Goal: Transaction & Acquisition: Subscribe to service/newsletter

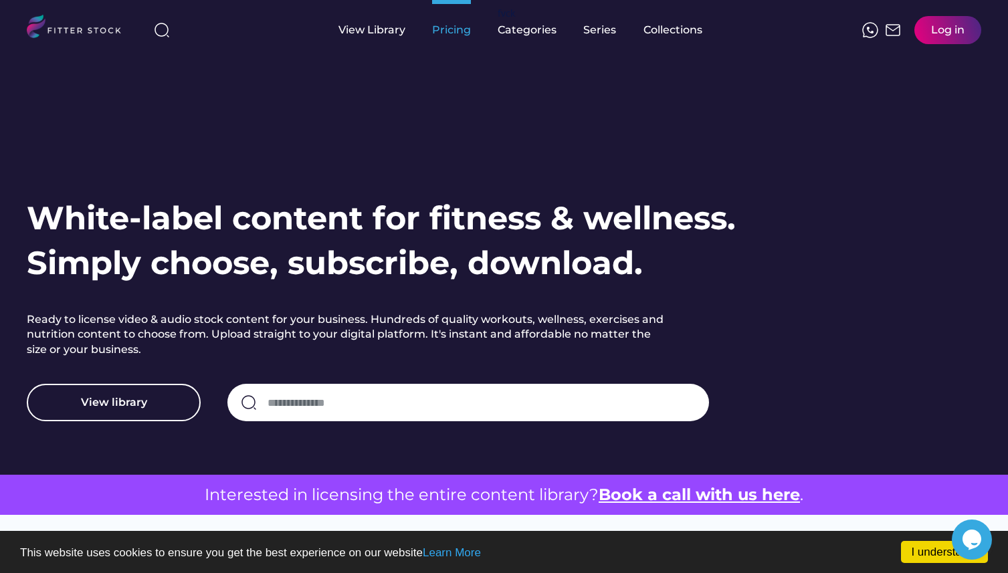
click at [464, 27] on div "Pricing" at bounding box center [451, 30] width 39 height 15
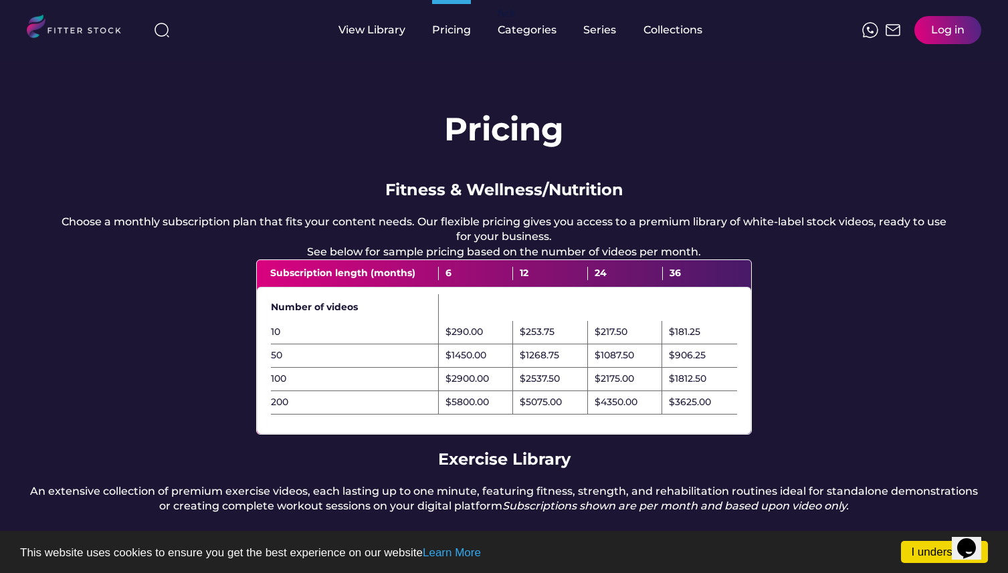
drag, startPoint x: 1006, startPoint y: 184, endPoint x: 1006, endPoint y: 249, distance: 64.9
click at [1006, 249] on div "Pricing Fitness & Wellness/Nutrition Choose a monthly subscription plan that fi…" at bounding box center [504, 450] width 1008 height 780
click at [222, 165] on div "Pricing Fitness & Wellness/Nutrition Choose a monthly subscription plan that fi…" at bounding box center [504, 450] width 1008 height 780
click at [259, 171] on div "Pricing Fitness & Wellness/Nutrition Choose a monthly subscription plan that fi…" at bounding box center [504, 450] width 1008 height 780
click at [392, 31] on div "View Library" at bounding box center [372, 30] width 67 height 15
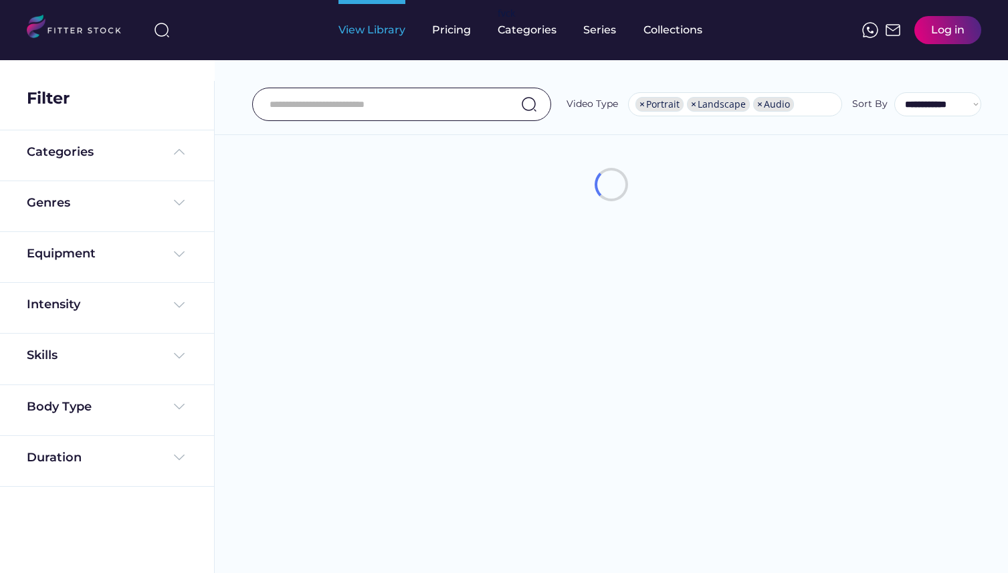
select select "**********"
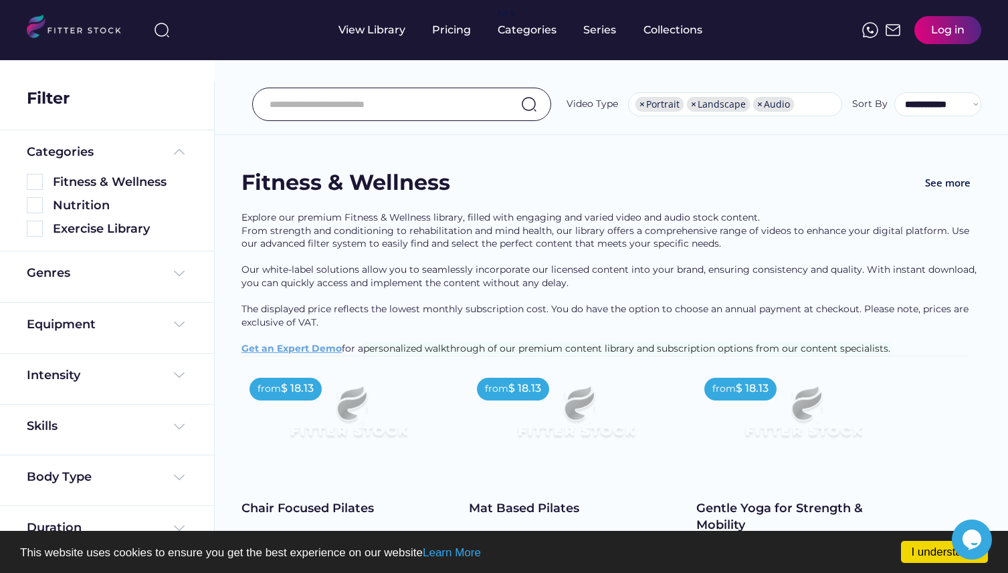
click at [871, 211] on div "Explore our premium Fitness & Wellness library, filled with engaging and varied…" at bounding box center [612, 283] width 740 height 145
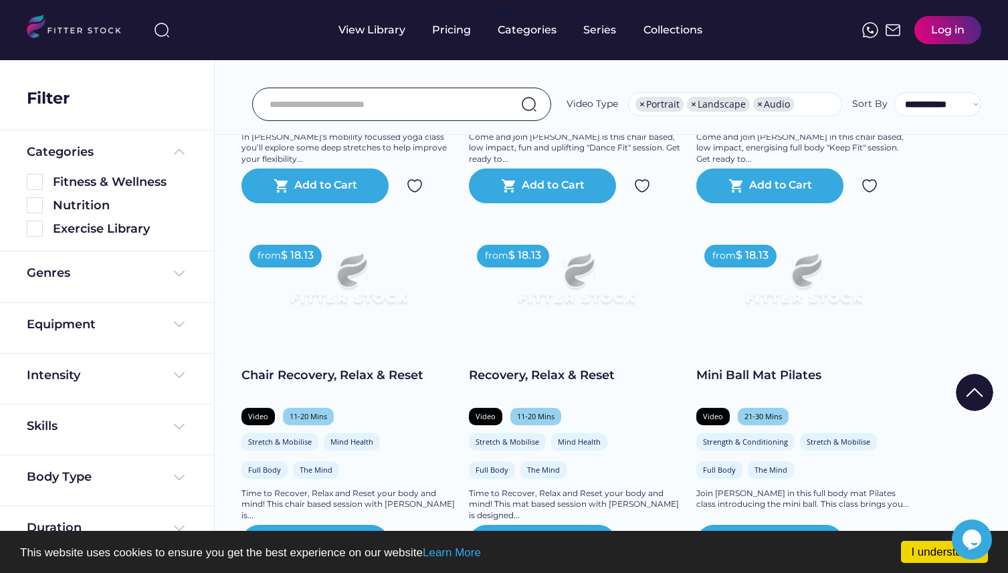
scroll to position [856, 0]
